Goal: Register for event/course

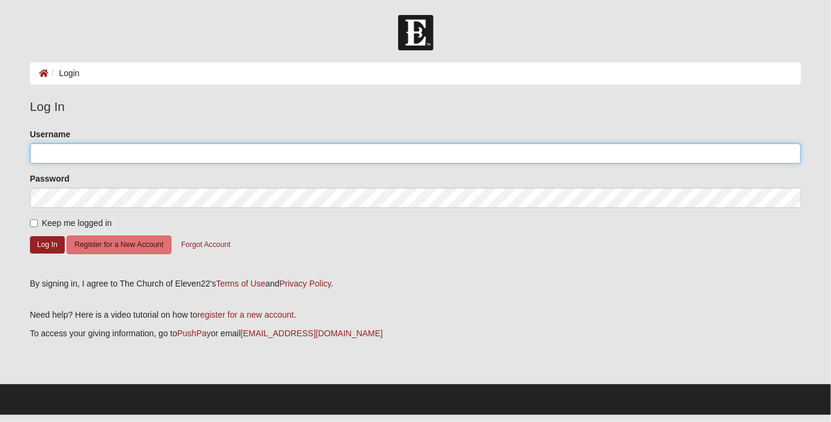
type input "[EMAIL_ADDRESS][DOMAIN_NAME]"
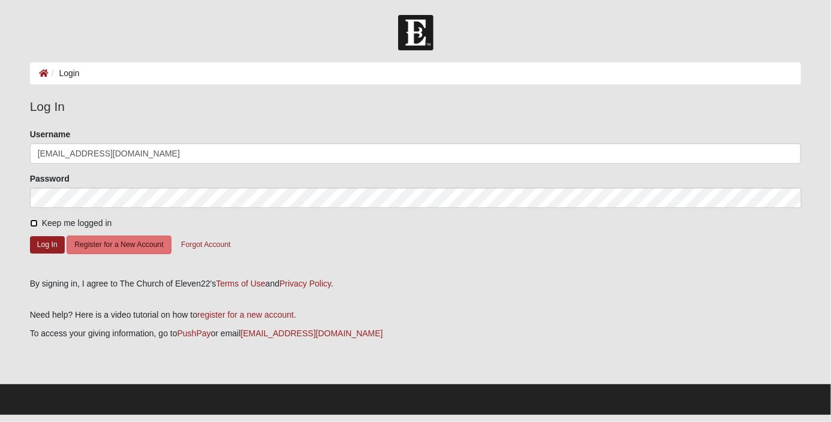
click at [35, 221] on input "Keep me logged in" at bounding box center [34, 223] width 8 height 8
checkbox input "true"
click at [52, 243] on button "Log In" at bounding box center [47, 244] width 35 height 17
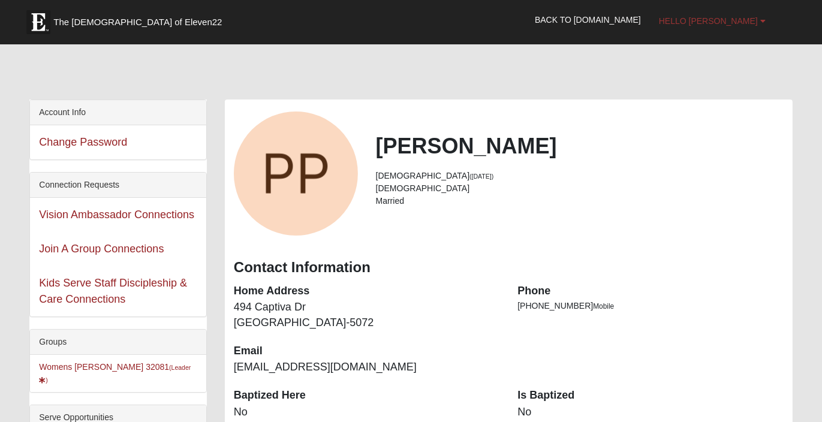
click at [732, 16] on span "Hello [PERSON_NAME]" at bounding box center [708, 21] width 99 height 10
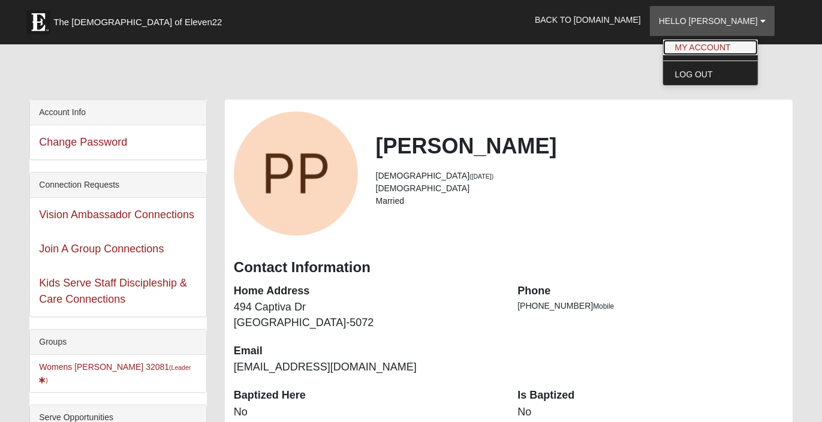
click at [729, 44] on link "My Account" at bounding box center [710, 48] width 95 height 16
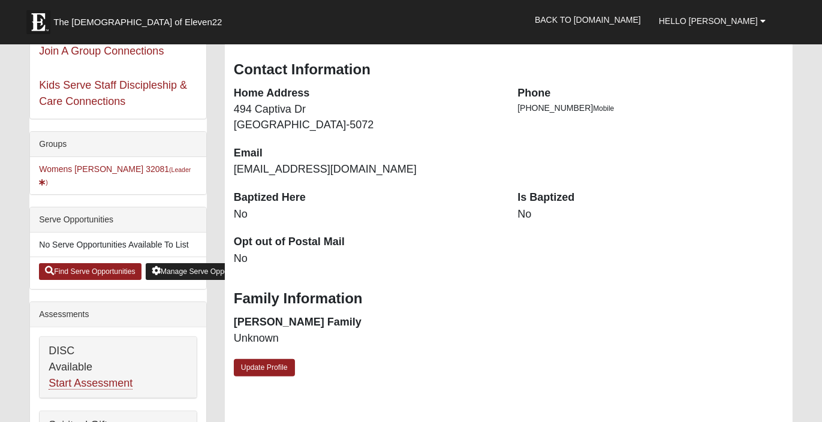
scroll to position [180, 0]
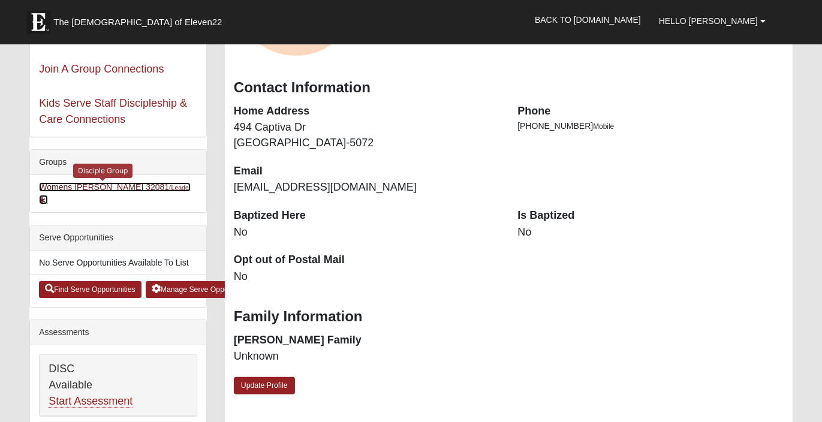
click at [85, 183] on link "Womens [PERSON_NAME] 32081 (Leader )" at bounding box center [115, 193] width 152 height 22
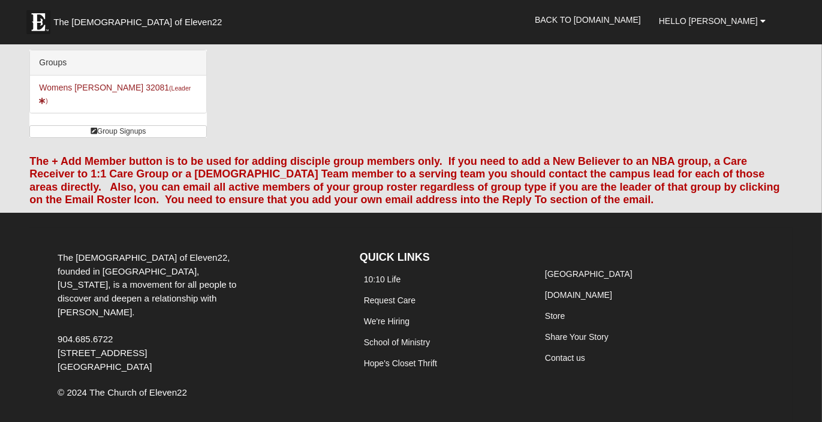
click at [177, 87] on li "Womens [PERSON_NAME] 32081 (Leader )" at bounding box center [118, 94] width 176 height 37
click at [173, 59] on div "Groups" at bounding box center [118, 62] width 176 height 25
click at [146, 83] on link "Womens Piscitelli 32081 (Leader )" at bounding box center [115, 94] width 152 height 22
click at [113, 125] on link "Group Signups" at bounding box center [117, 131] width 177 height 13
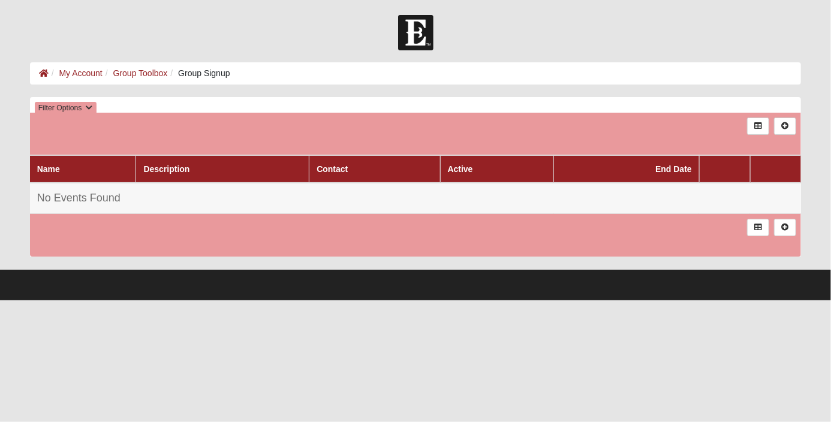
click at [78, 68] on li "My Account" at bounding box center [76, 73] width 54 height 13
click at [144, 69] on link "Group Toolbox" at bounding box center [140, 73] width 55 height 10
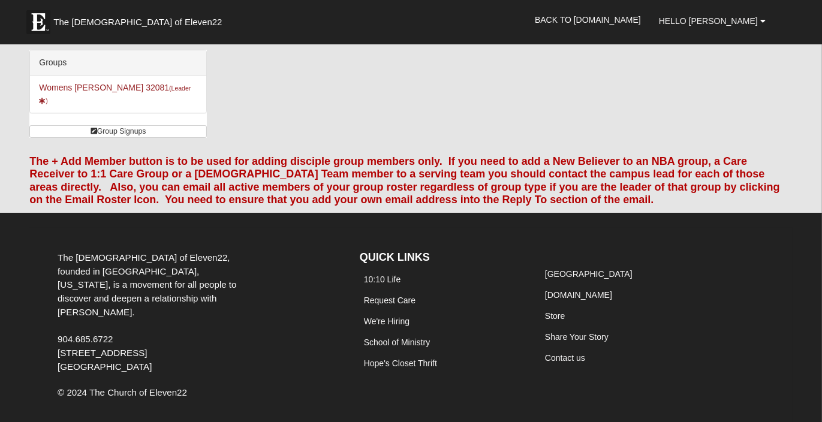
click at [169, 85] on li "Womens Piscitelli 32081 (Leader )" at bounding box center [118, 94] width 176 height 37
click at [167, 125] on link "Group Signups" at bounding box center [117, 131] width 177 height 13
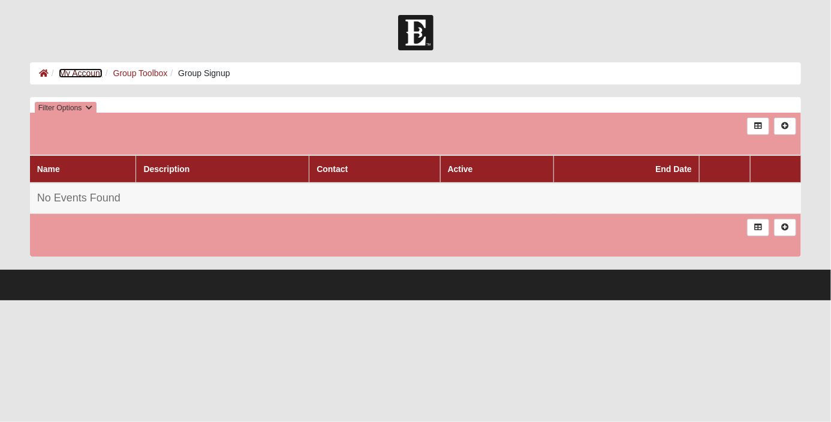
click at [85, 69] on link "My Account" at bounding box center [80, 73] width 43 height 10
